Goal: Information Seeking & Learning: Learn about a topic

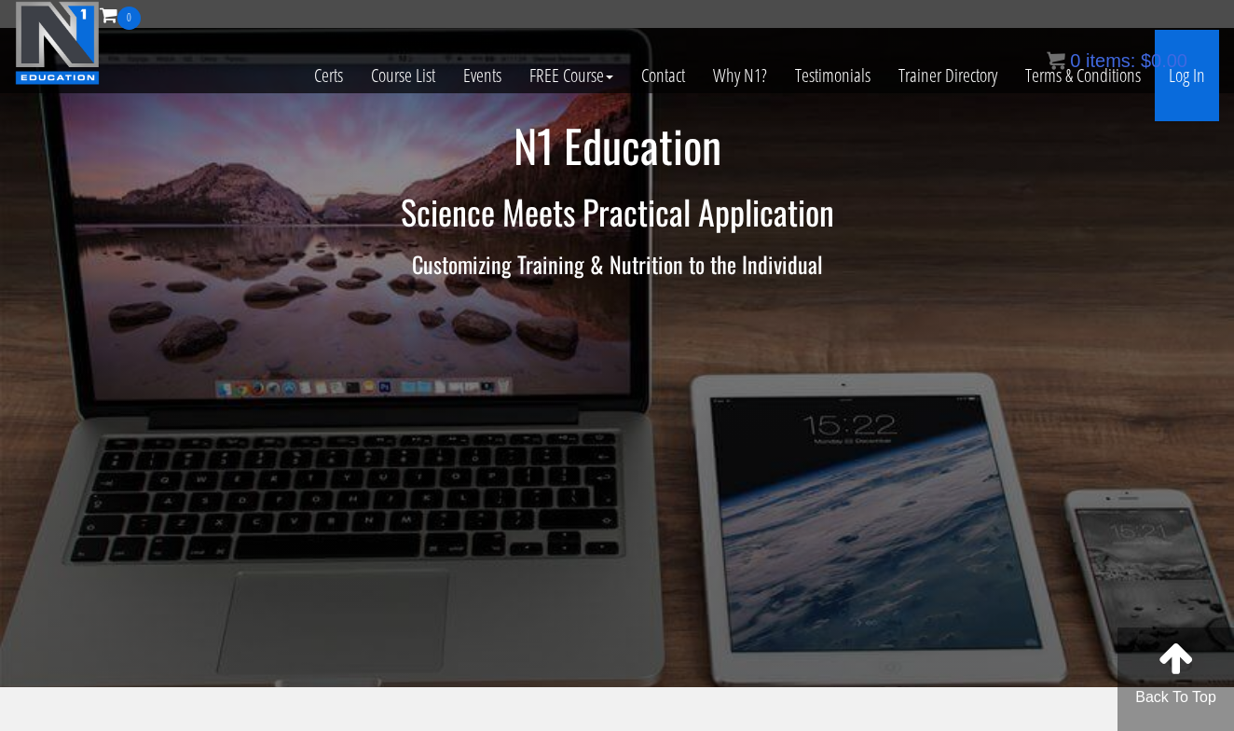
click at [1195, 77] on link "Log In" at bounding box center [1187, 75] width 64 height 91
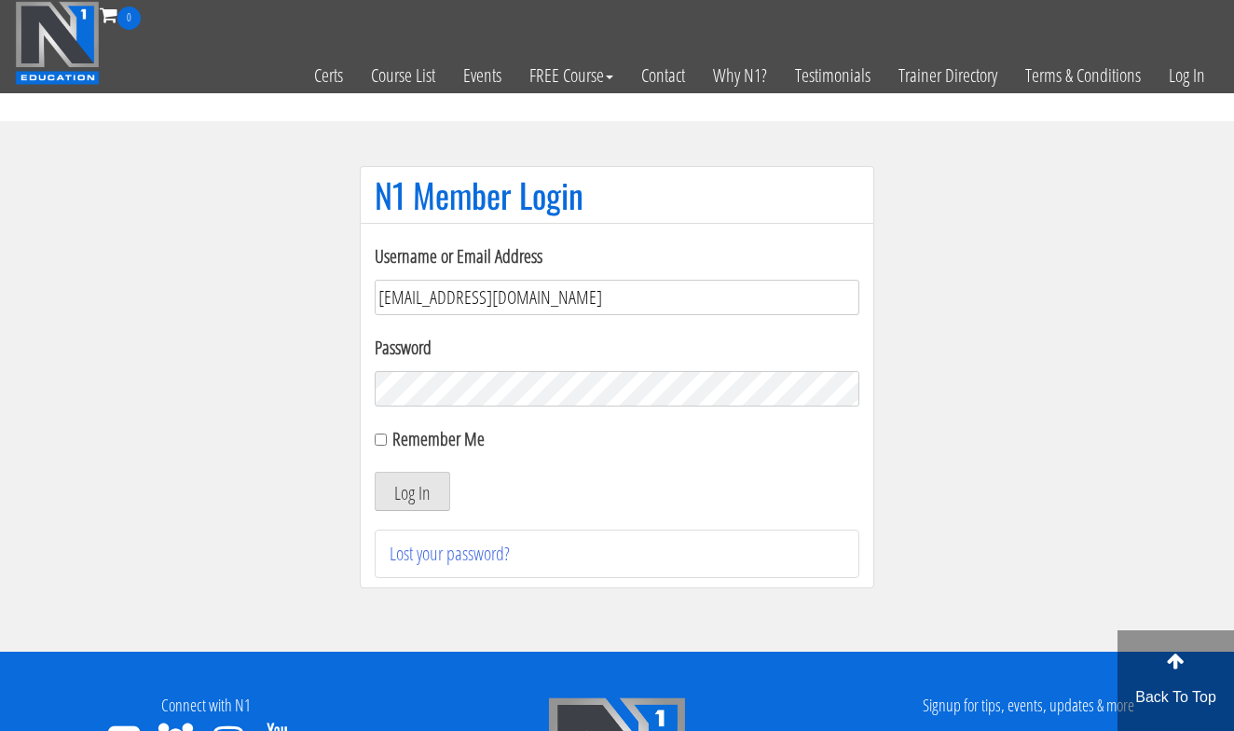
type input "[EMAIL_ADDRESS][DOMAIN_NAME]"
click at [412, 491] on button "Log In" at bounding box center [413, 491] width 76 height 39
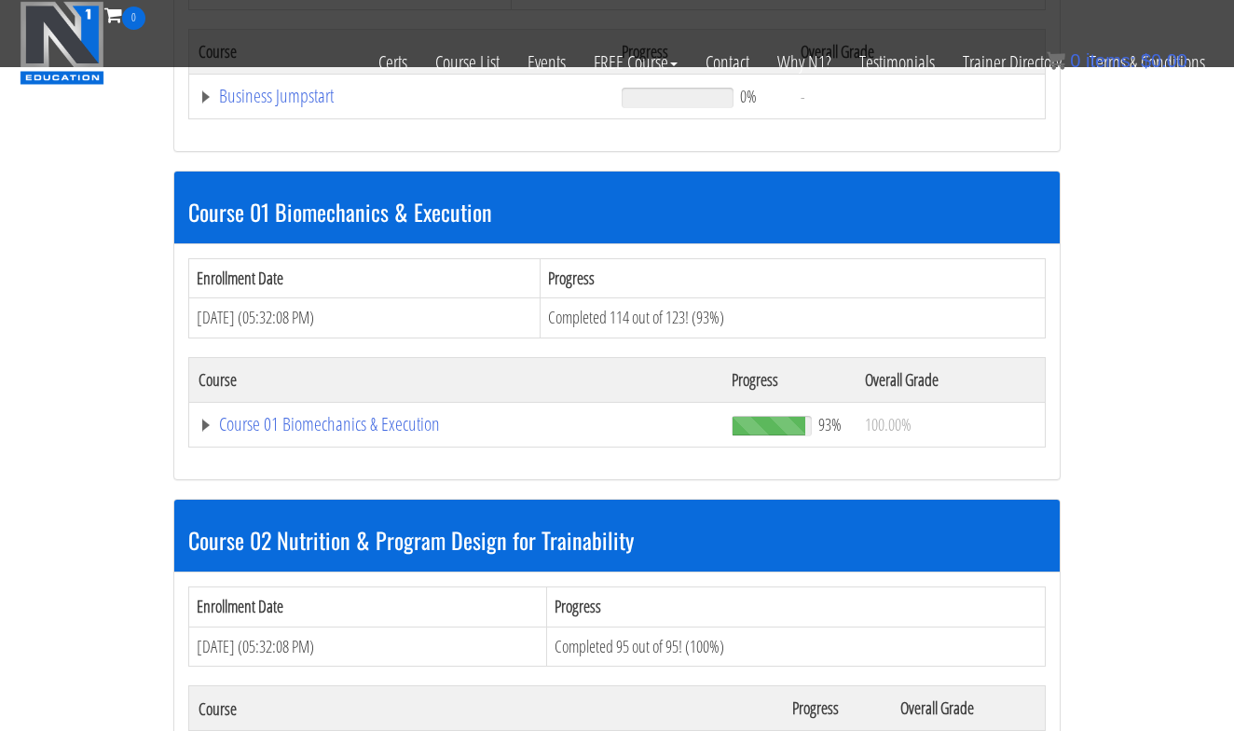
scroll to position [801, 0]
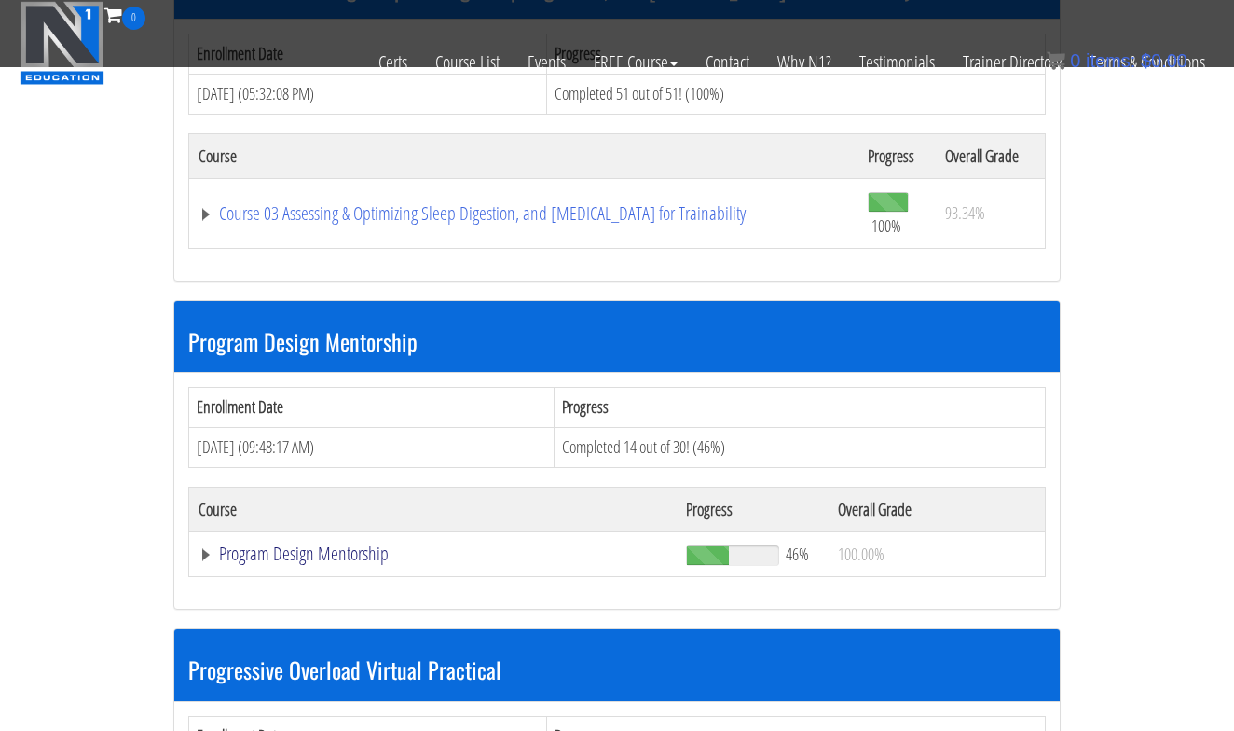
click at [347, 544] on link "Program Design Mentorship" at bounding box center [433, 553] width 469 height 19
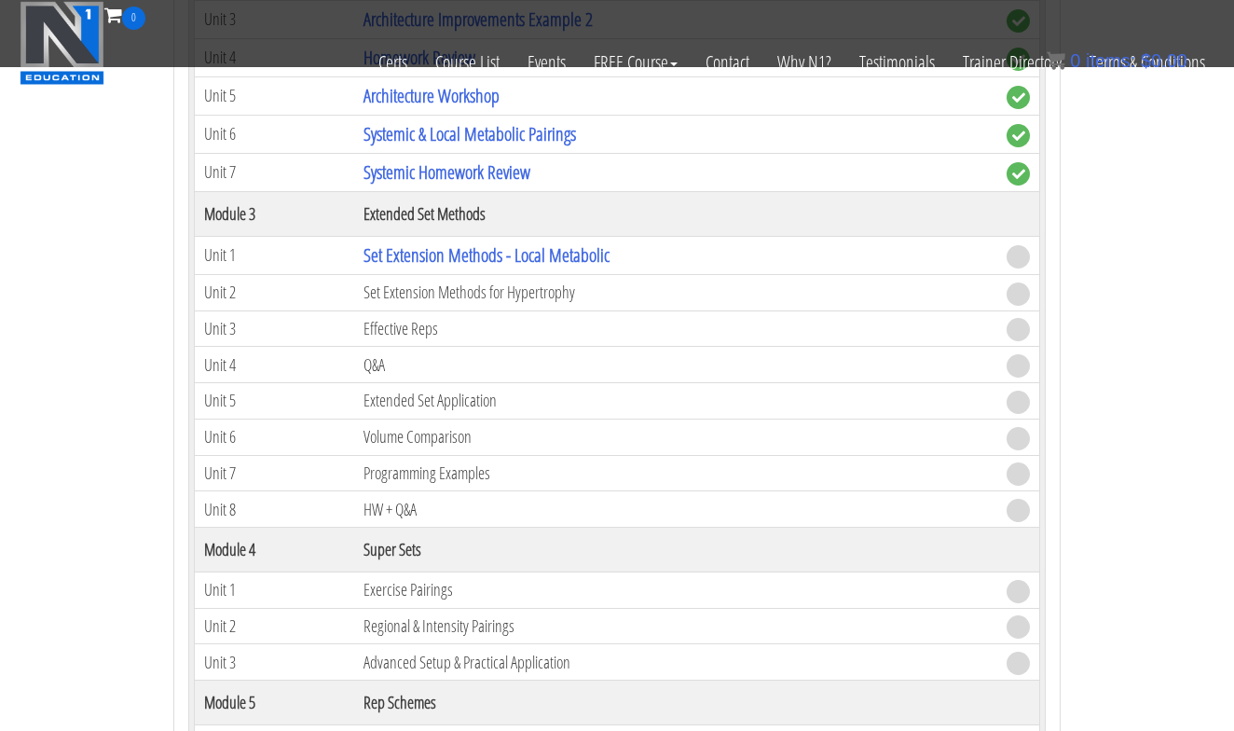
scroll to position [2506, 0]
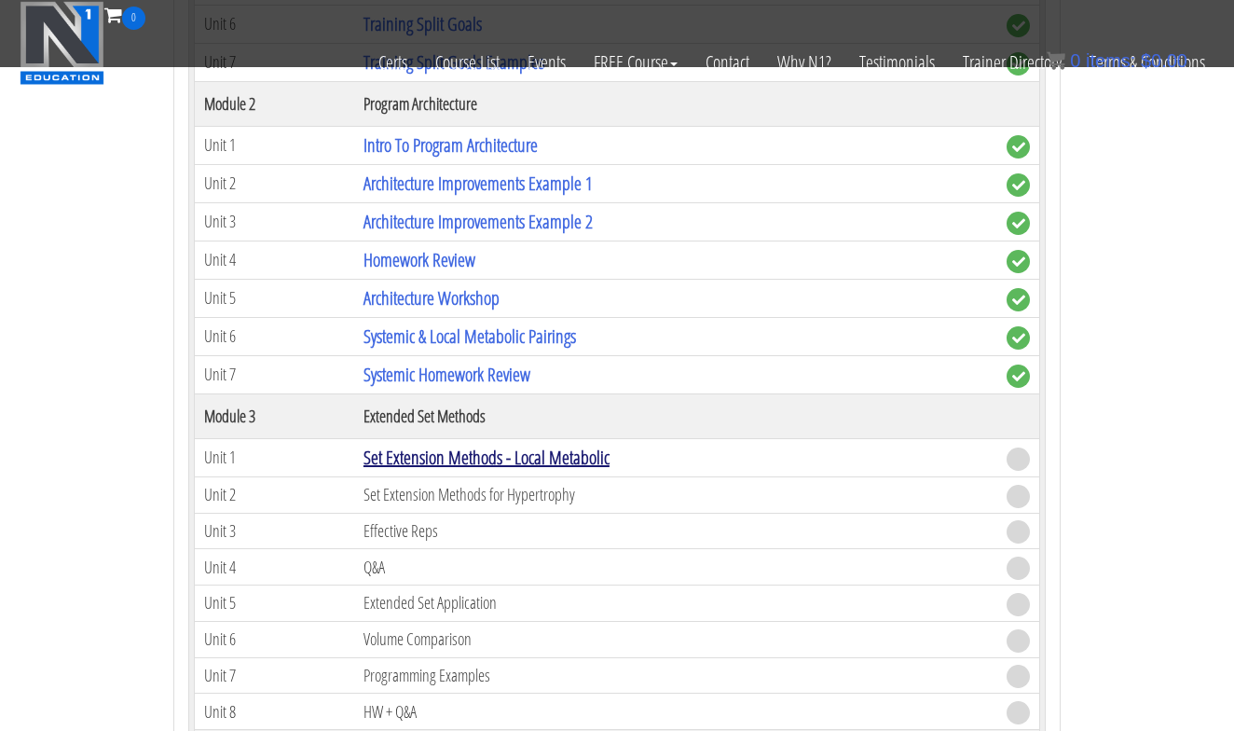
click at [516, 445] on link "Set Extension Methods - Local Metabolic" at bounding box center [487, 457] width 246 height 25
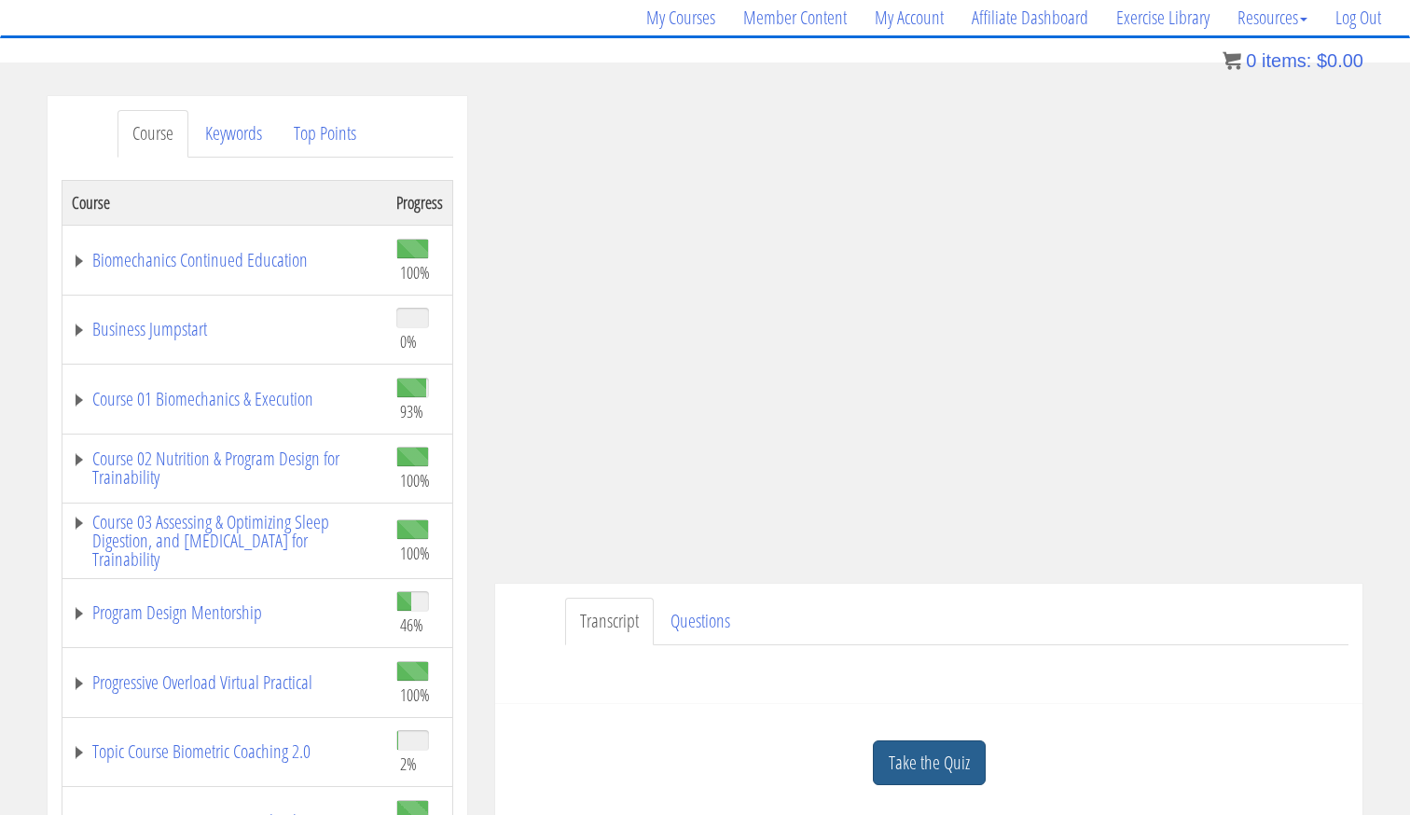
scroll to position [189, 0]
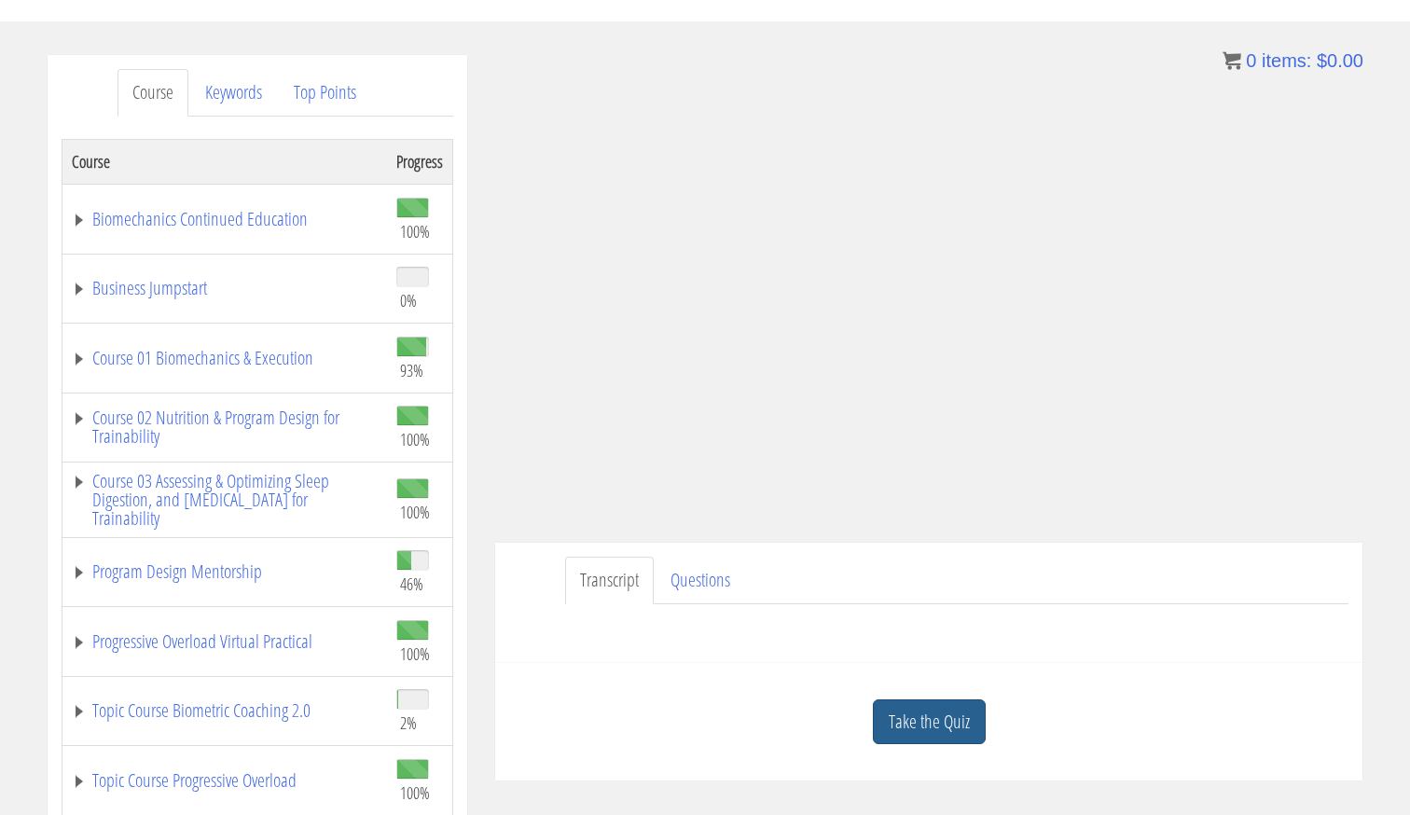
click at [917, 742] on link "Take the Quiz" at bounding box center [929, 722] width 113 height 46
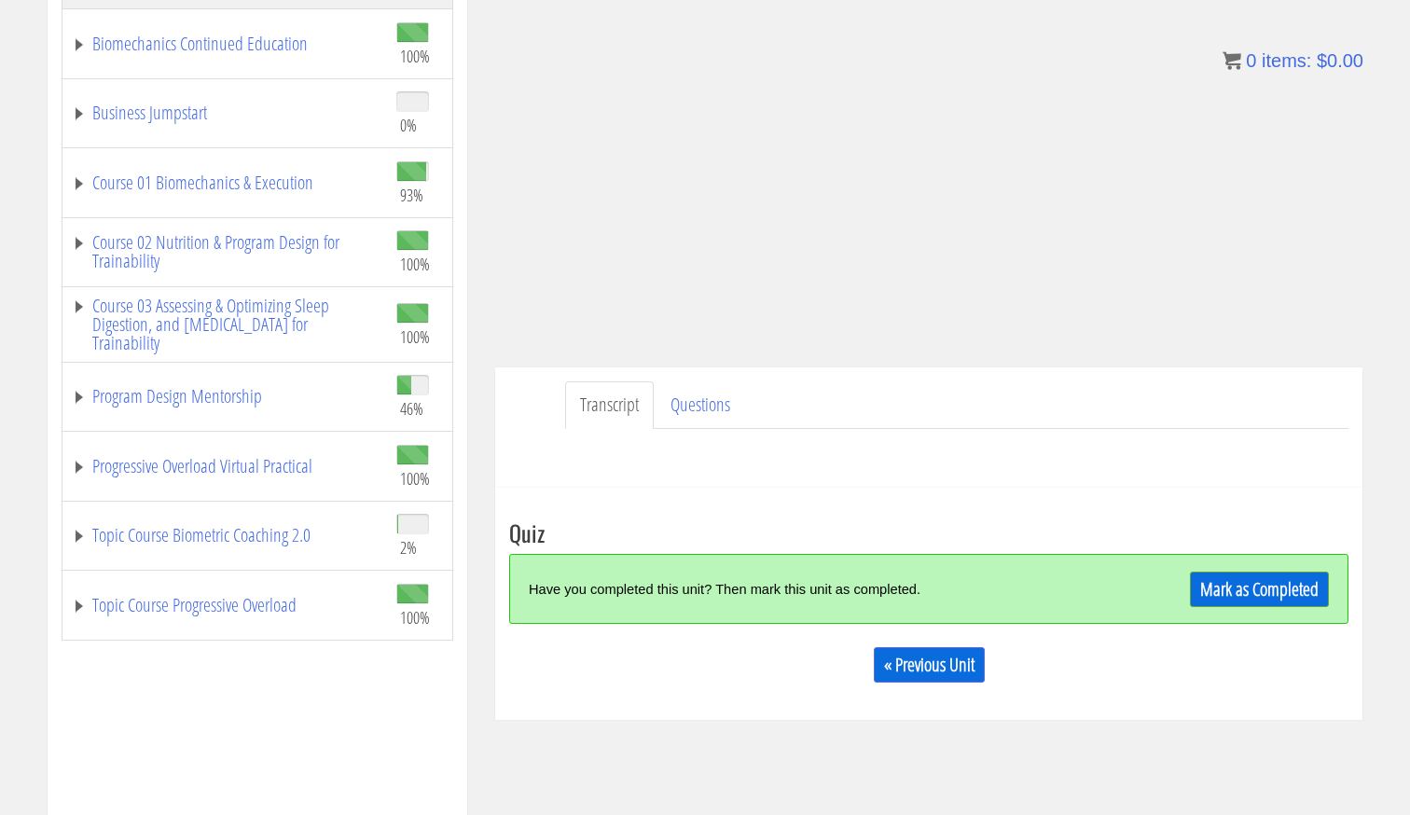
scroll to position [434, 0]
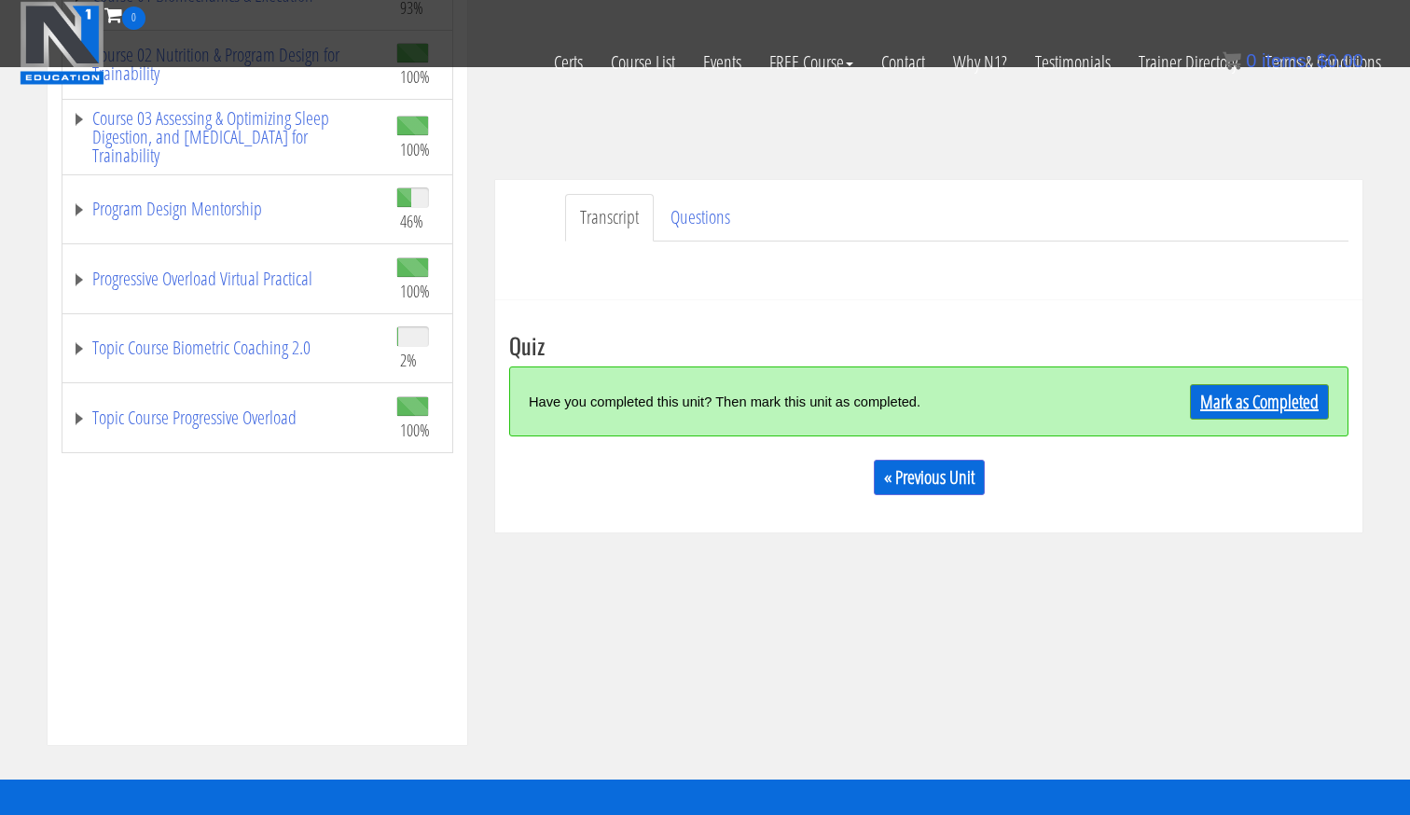
click at [1252, 406] on link "Mark as Completed" at bounding box center [1259, 401] width 139 height 35
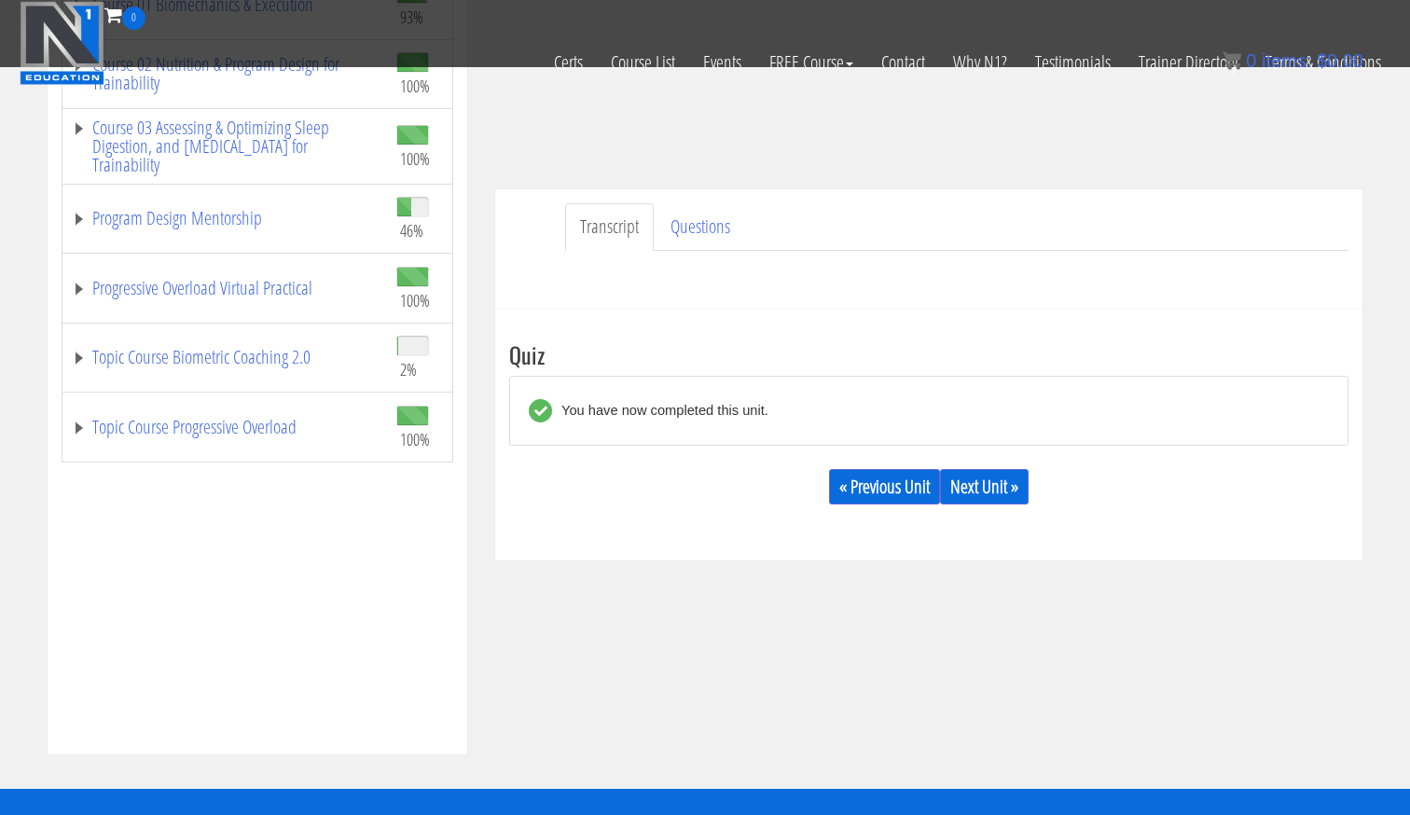
scroll to position [559, 0]
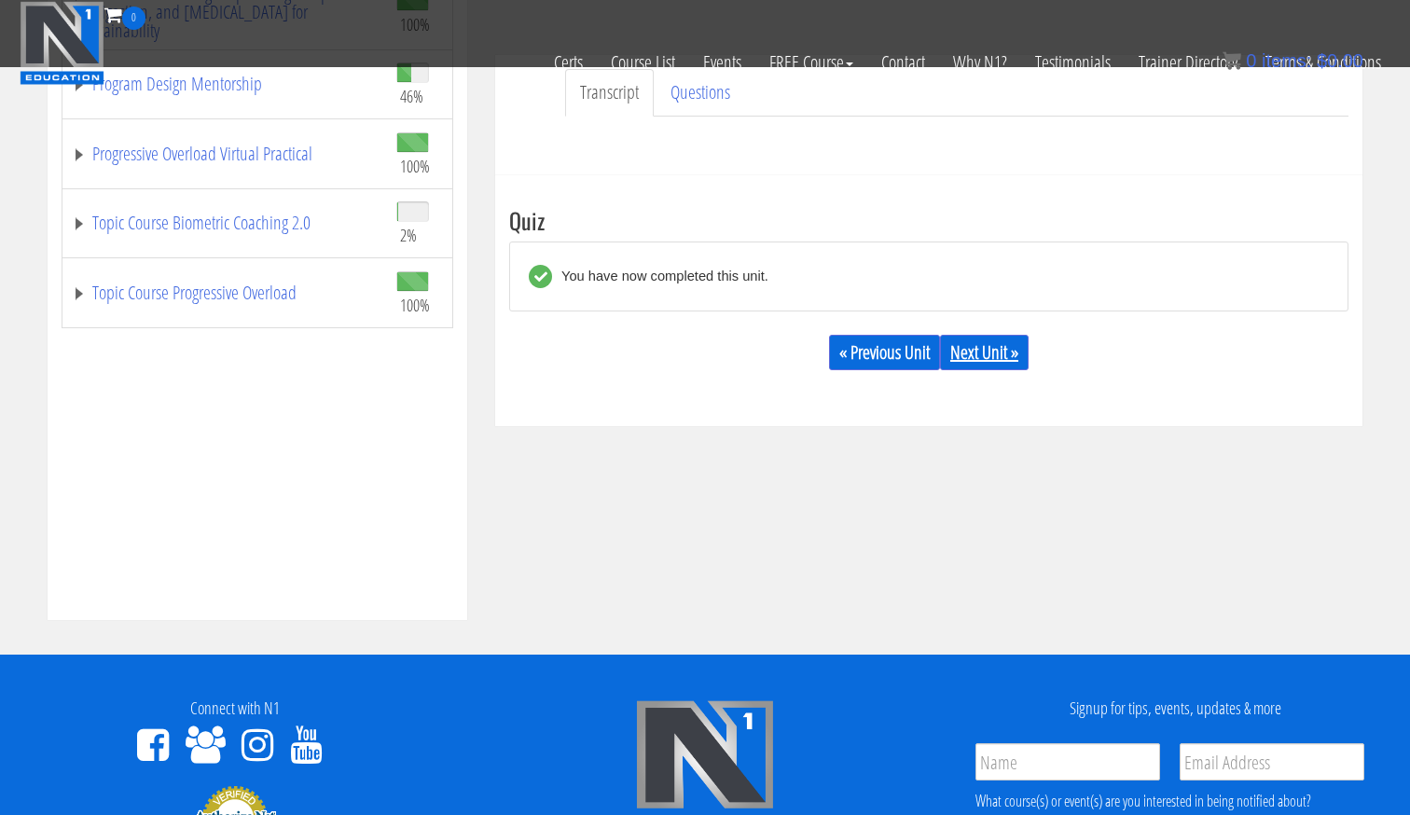
click at [984, 352] on link "Next Unit »" at bounding box center [984, 352] width 89 height 35
